Goal: Navigation & Orientation: Find specific page/section

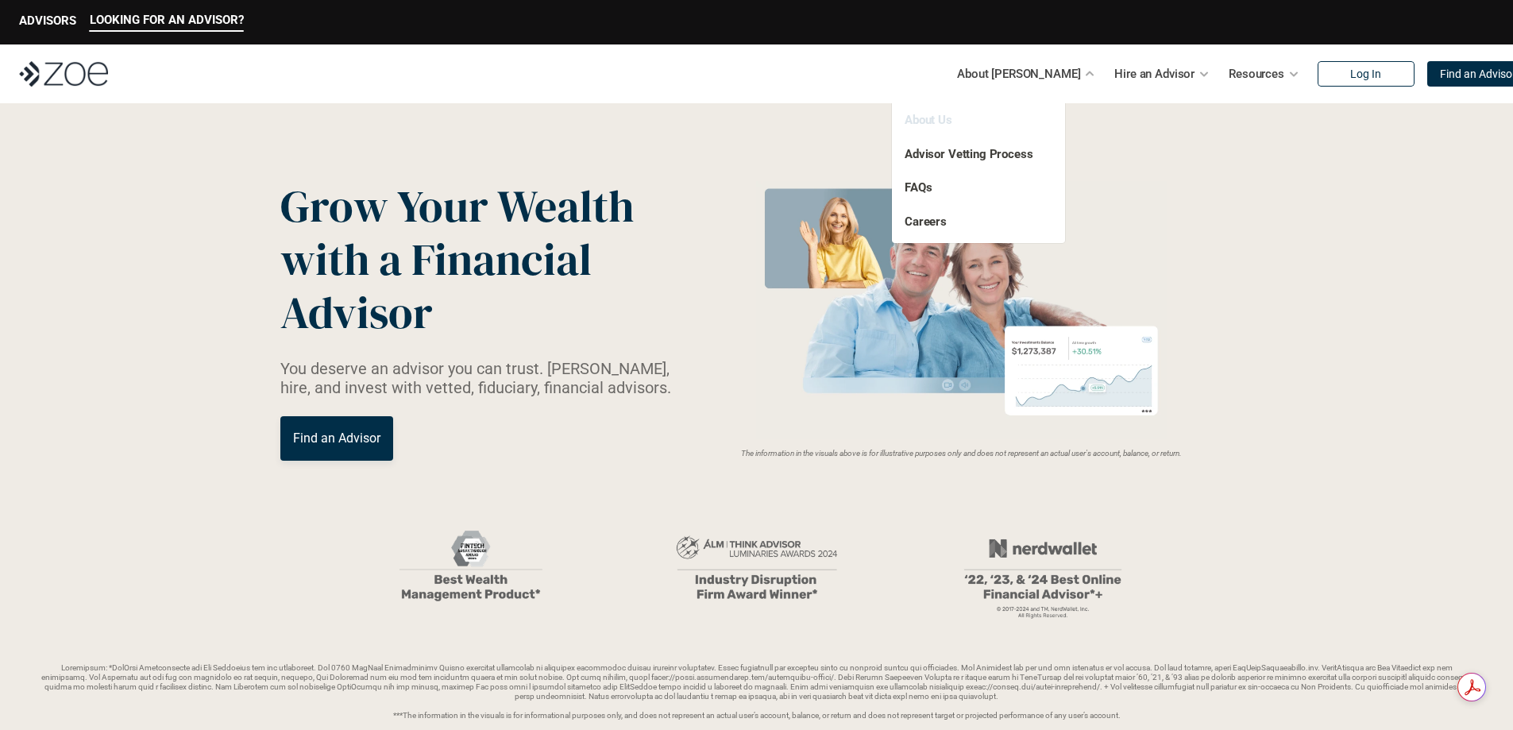
click at [945, 123] on link "About Us" at bounding box center [928, 120] width 48 height 14
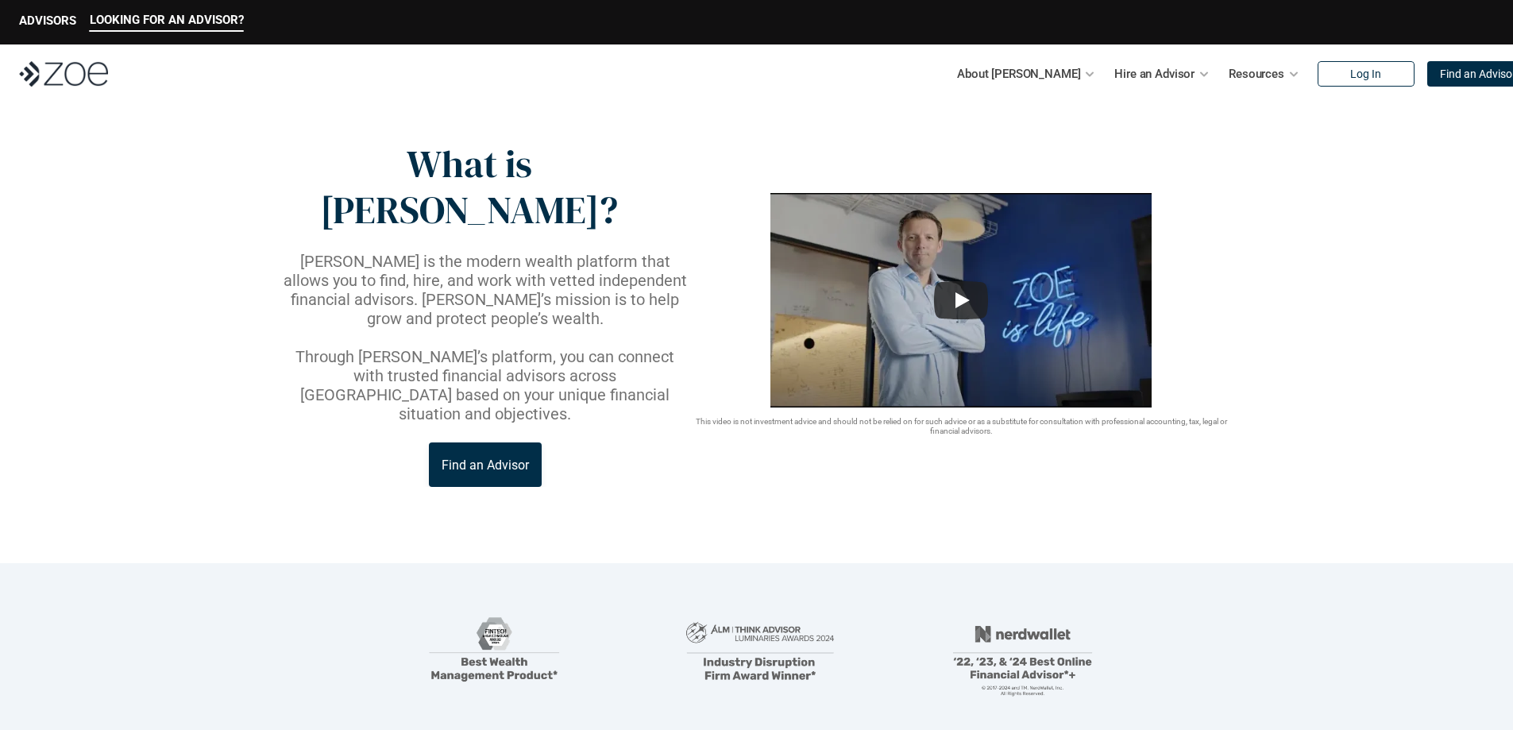
click at [500, 457] on p "Find an Advisor" at bounding box center [485, 464] width 87 height 15
click at [64, 21] on p "ADVISORS" at bounding box center [47, 20] width 57 height 14
click at [56, 21] on p "ADVISORS" at bounding box center [47, 20] width 57 height 14
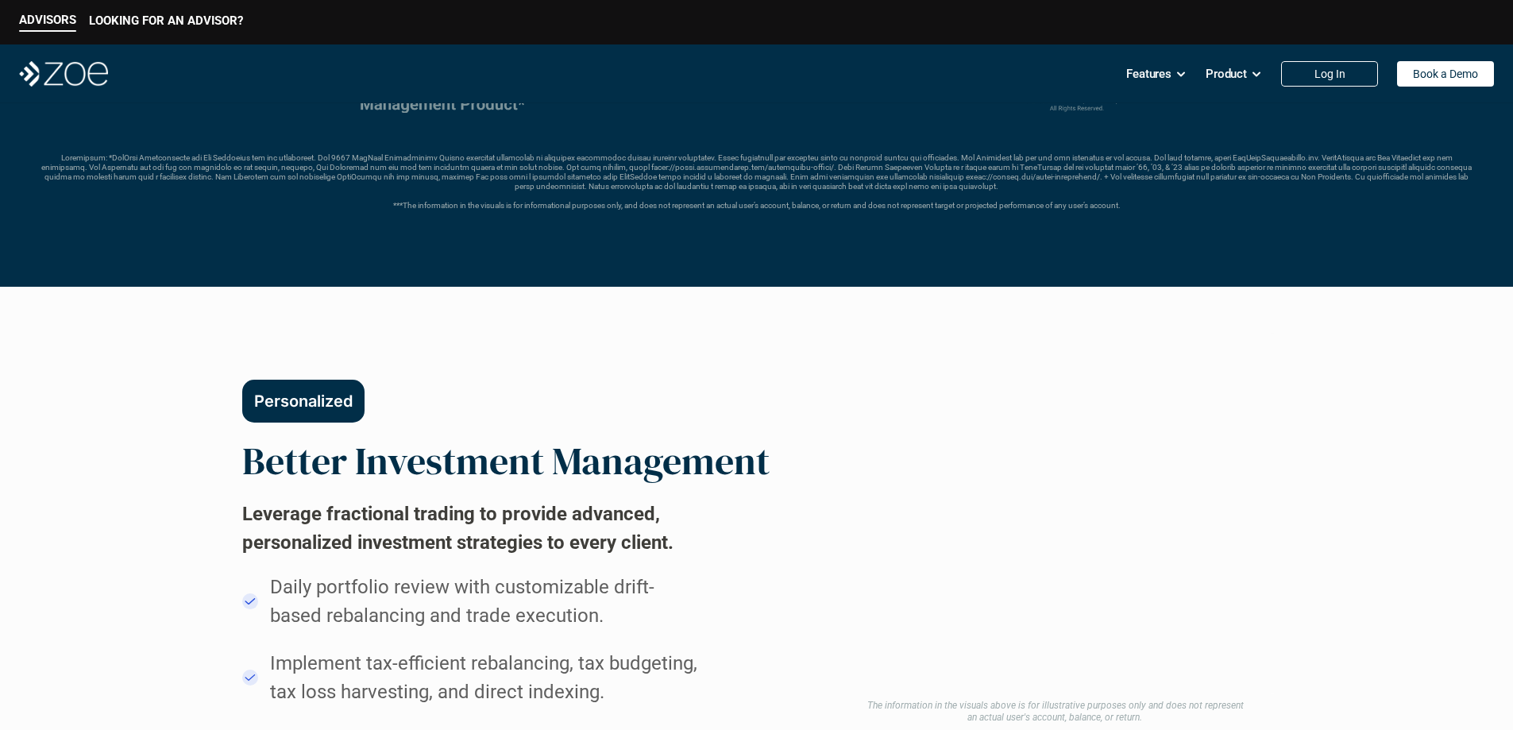
scroll to position [476, 0]
